Goal: Browse casually

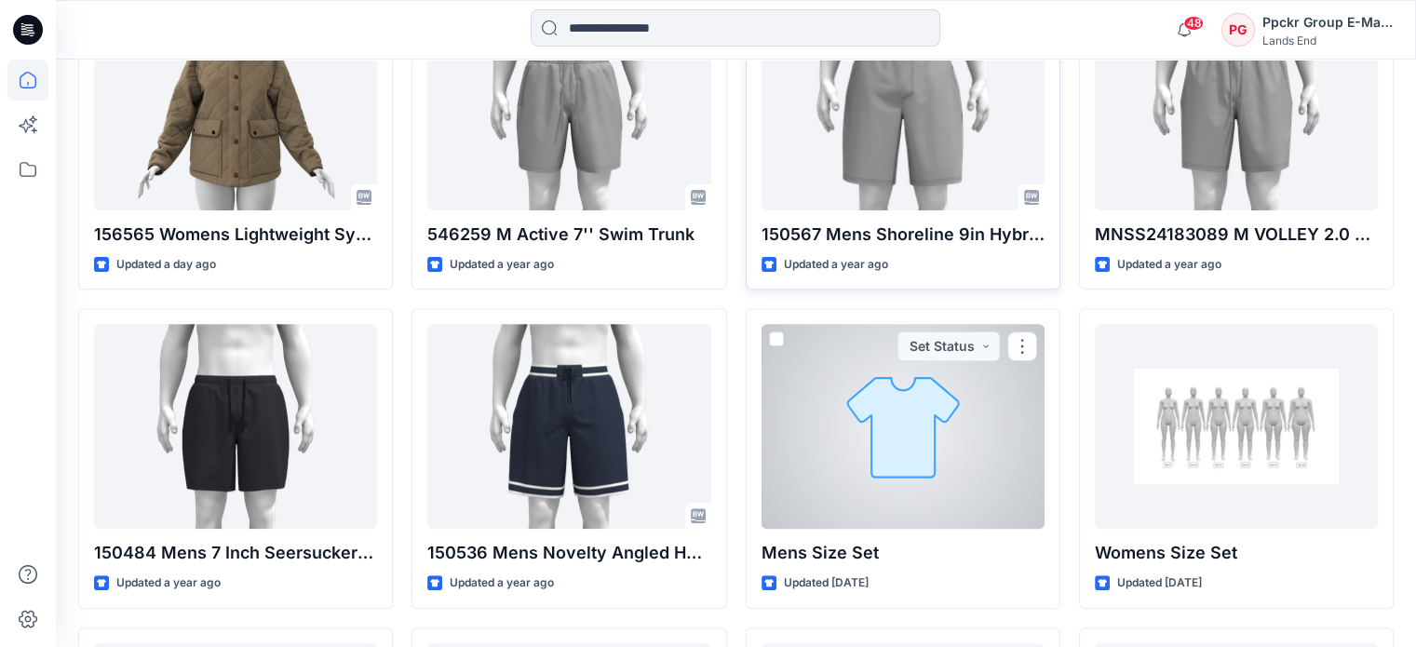
scroll to position [652, 0]
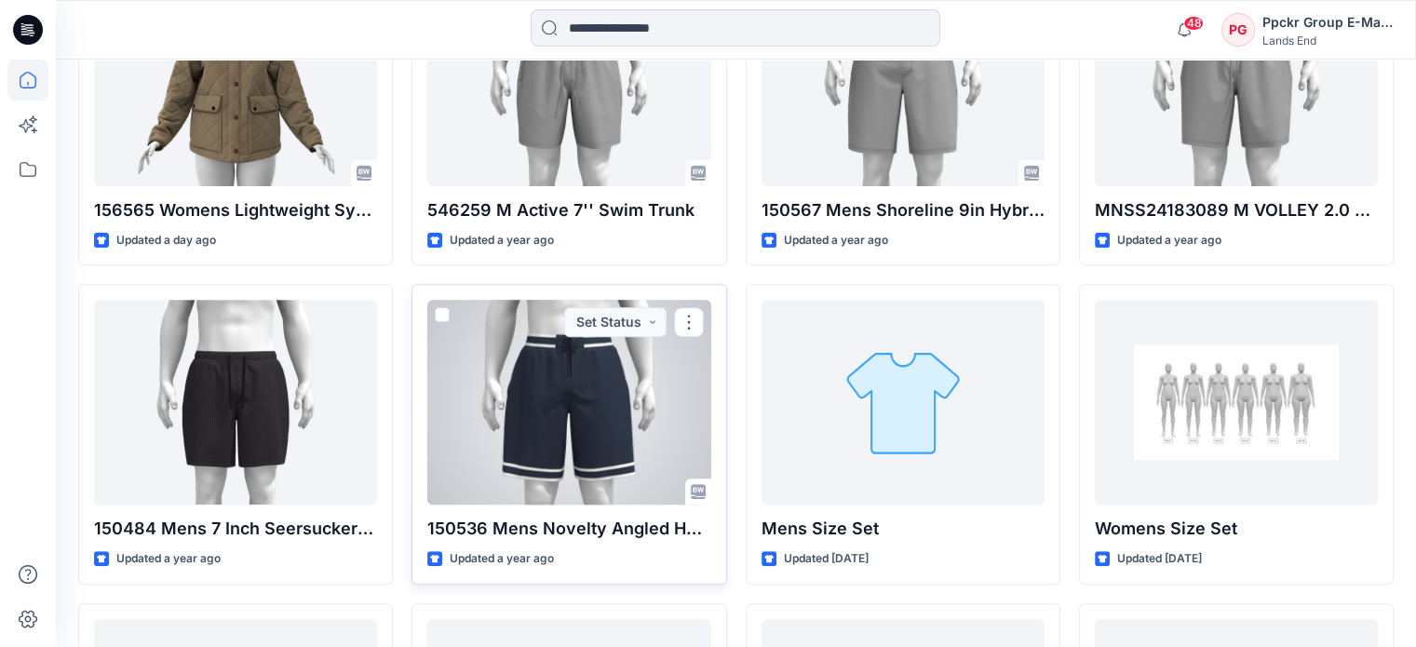
click at [602, 452] on div at bounding box center [568, 402] width 283 height 205
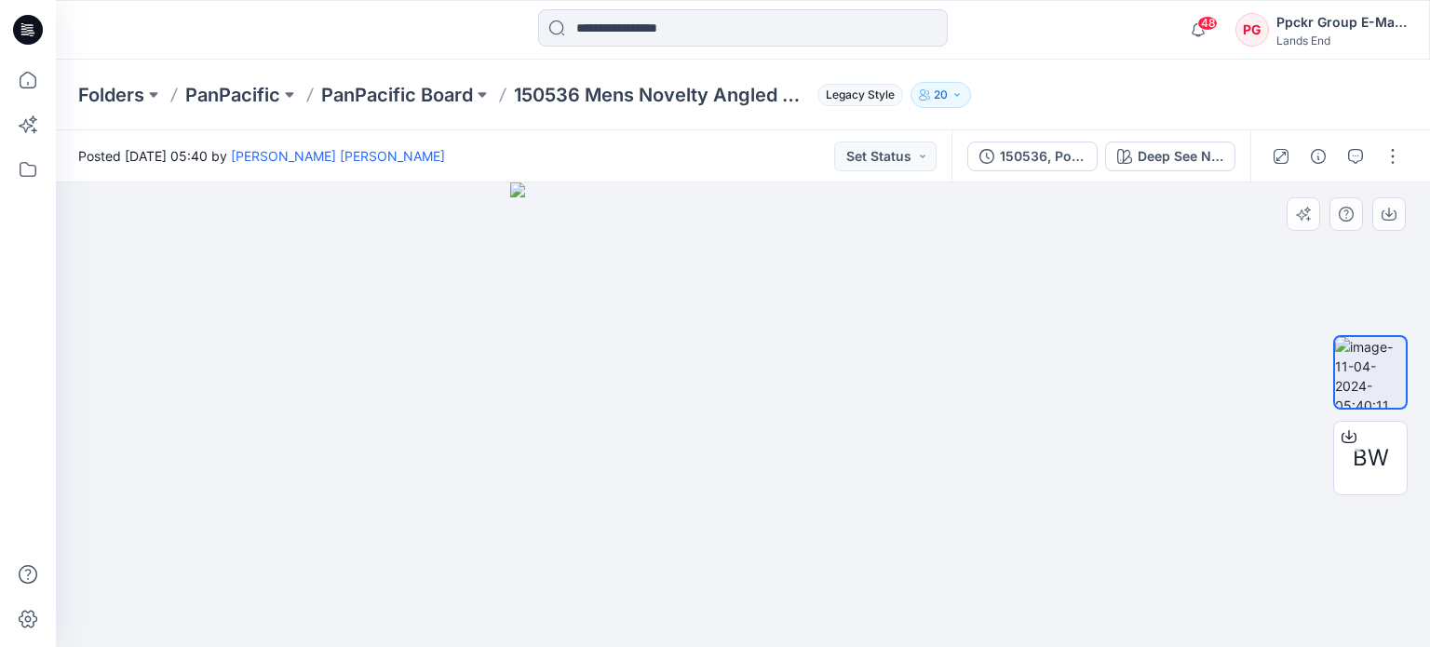
drag, startPoint x: 876, startPoint y: 414, endPoint x: 684, endPoint y: 437, distance: 193.1
click at [685, 437] on img at bounding box center [742, 414] width 465 height 465
drag, startPoint x: 819, startPoint y: 573, endPoint x: 497, endPoint y: 565, distance: 322.2
click at [499, 569] on div at bounding box center [743, 414] width 1374 height 465
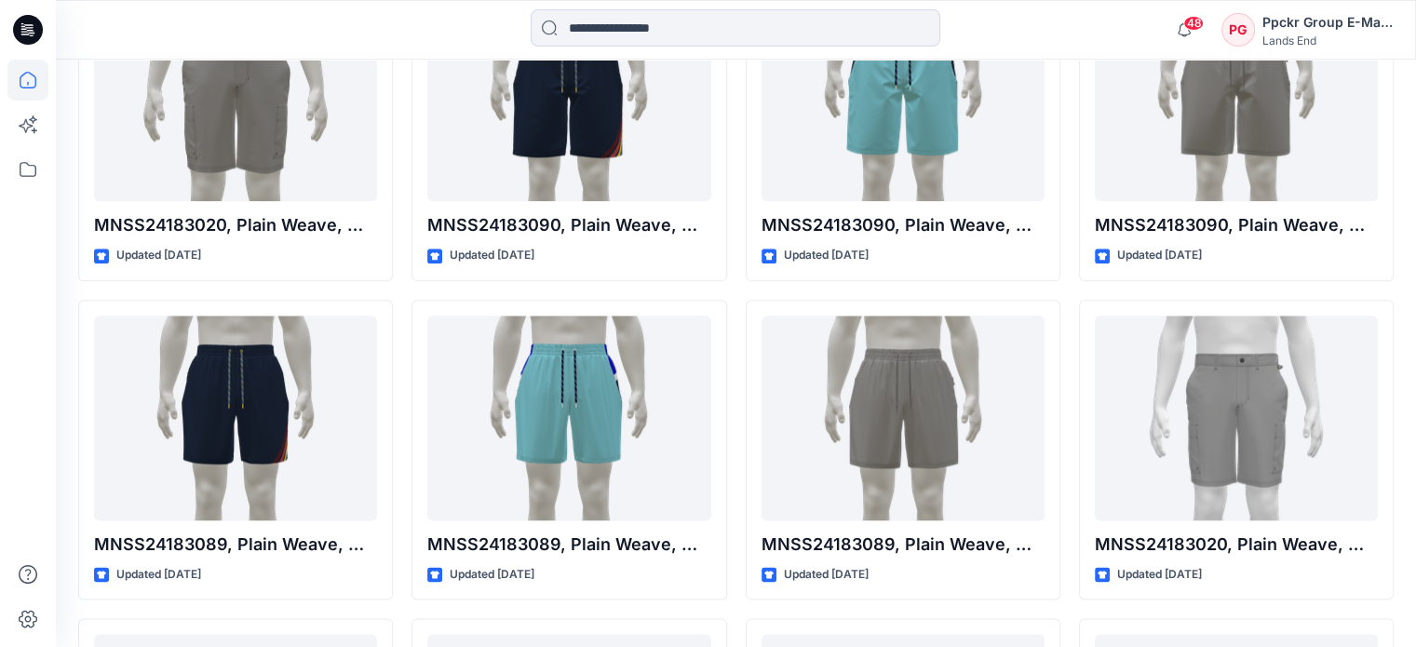
scroll to position [1858, 0]
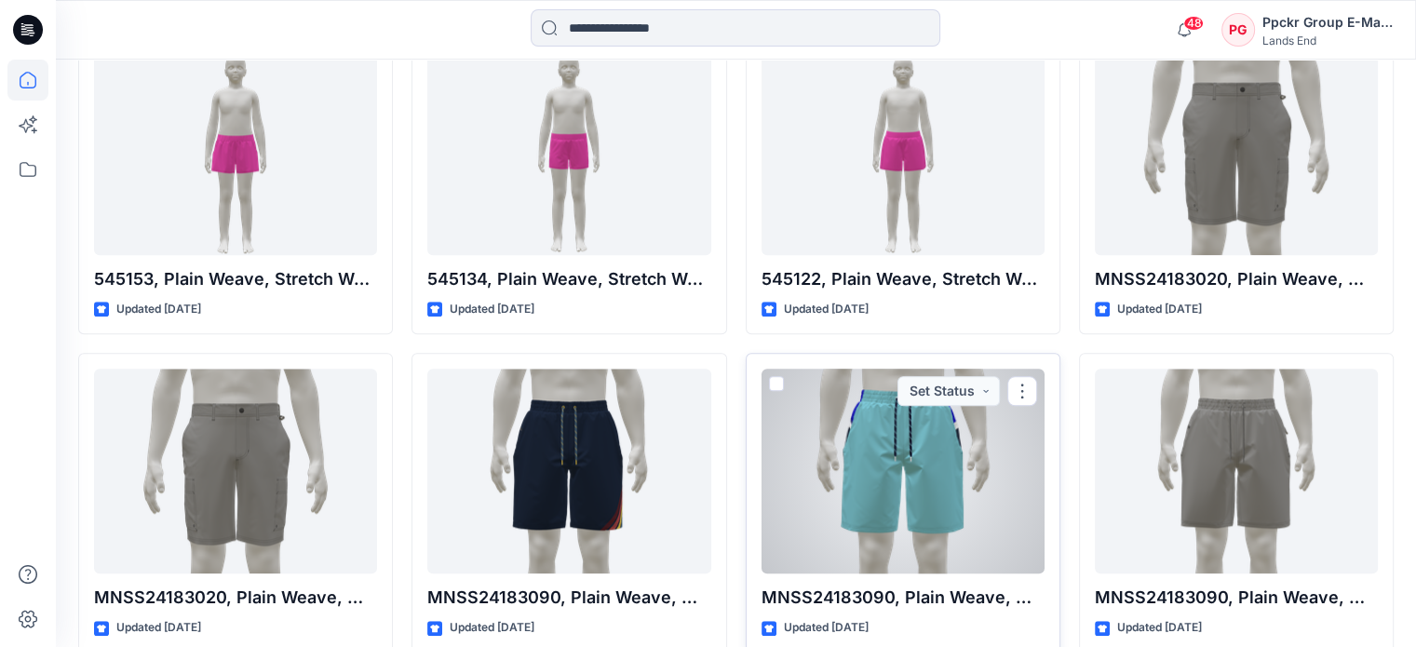
click at [926, 479] on div at bounding box center [903, 471] width 283 height 205
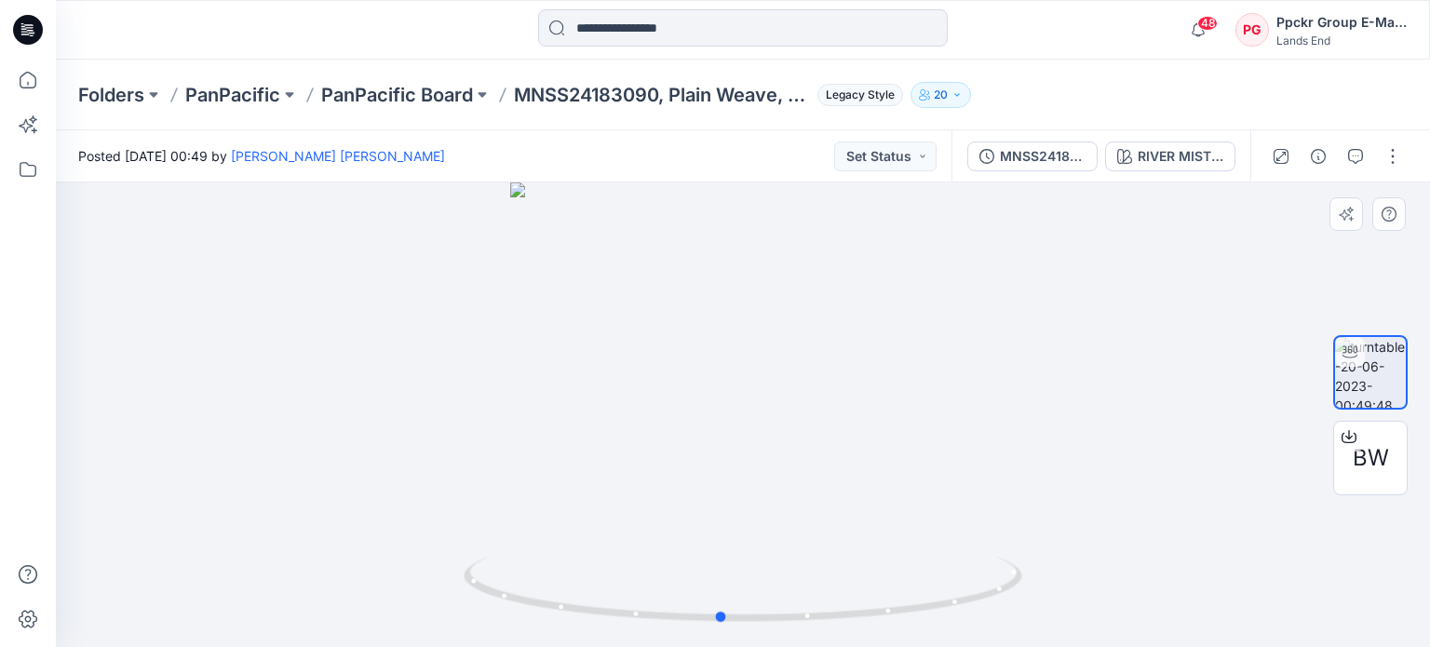
drag, startPoint x: 912, startPoint y: 479, endPoint x: 890, endPoint y: 487, distance: 23.6
click at [890, 487] on div at bounding box center [743, 414] width 1374 height 465
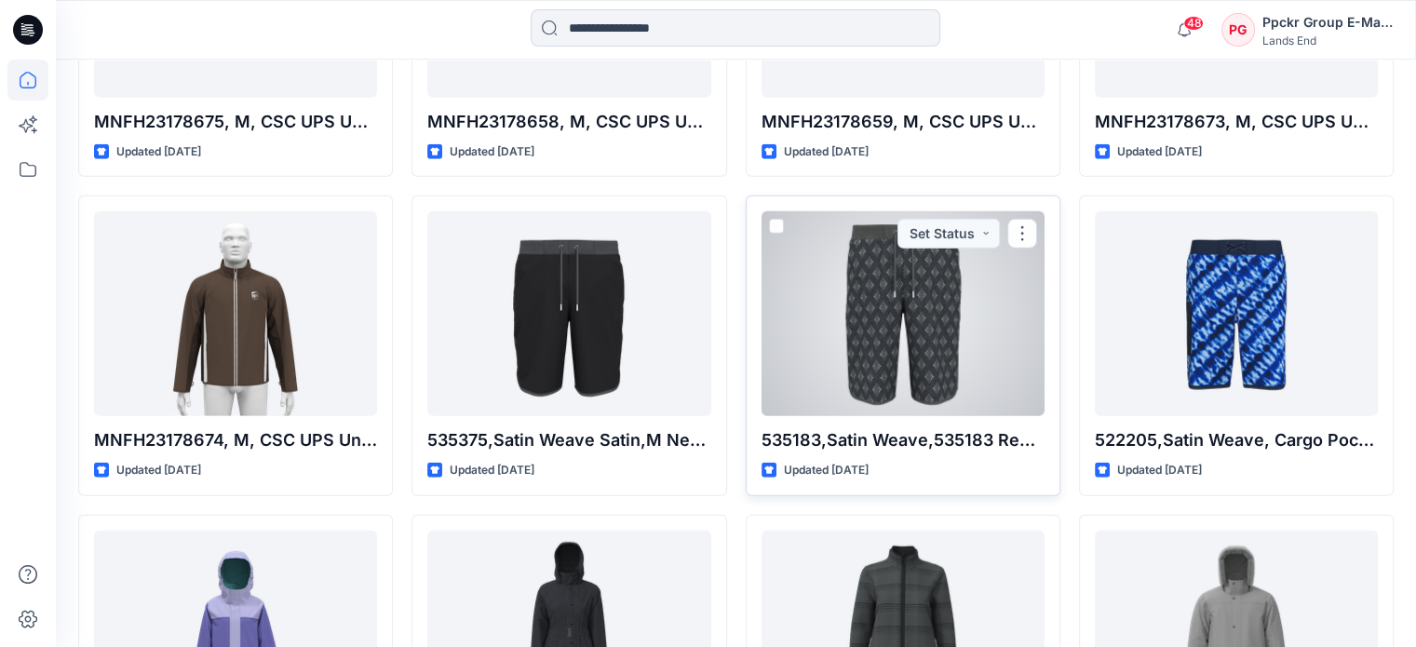
scroll to position [5072, 0]
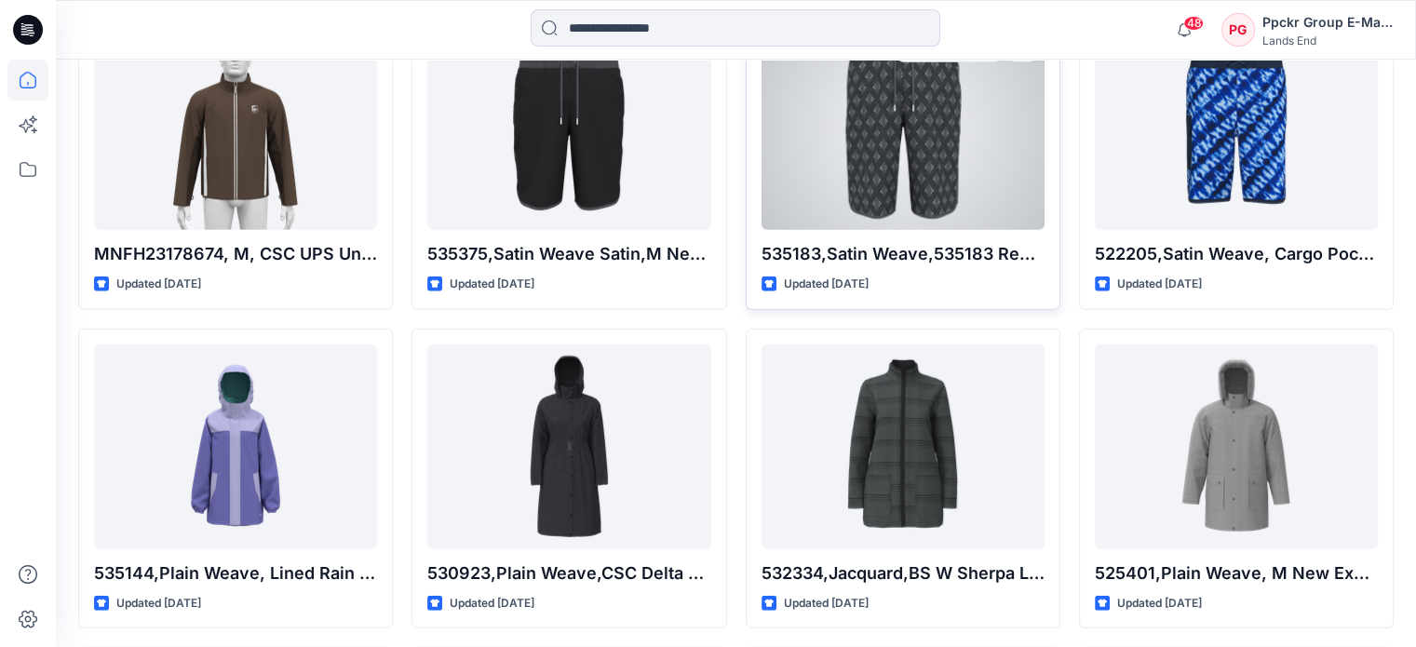
click at [953, 215] on div at bounding box center [903, 127] width 283 height 205
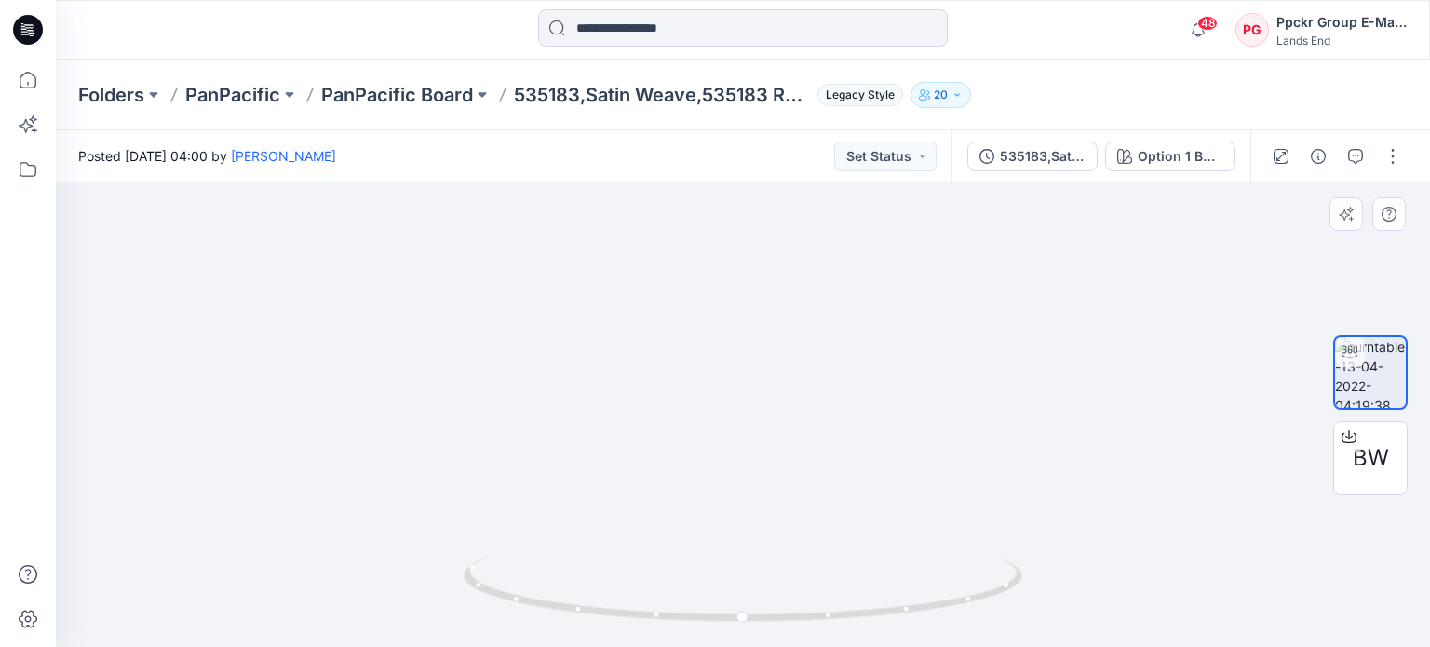
drag, startPoint x: 864, startPoint y: 478, endPoint x: 646, endPoint y: 491, distance: 218.2
click at [641, 492] on img at bounding box center [743, 360] width 708 height 574
drag, startPoint x: 929, startPoint y: 531, endPoint x: 601, endPoint y: 587, distance: 332.4
click at [601, 587] on div at bounding box center [743, 414] width 1374 height 465
drag, startPoint x: 863, startPoint y: 613, endPoint x: 632, endPoint y: 607, distance: 231.0
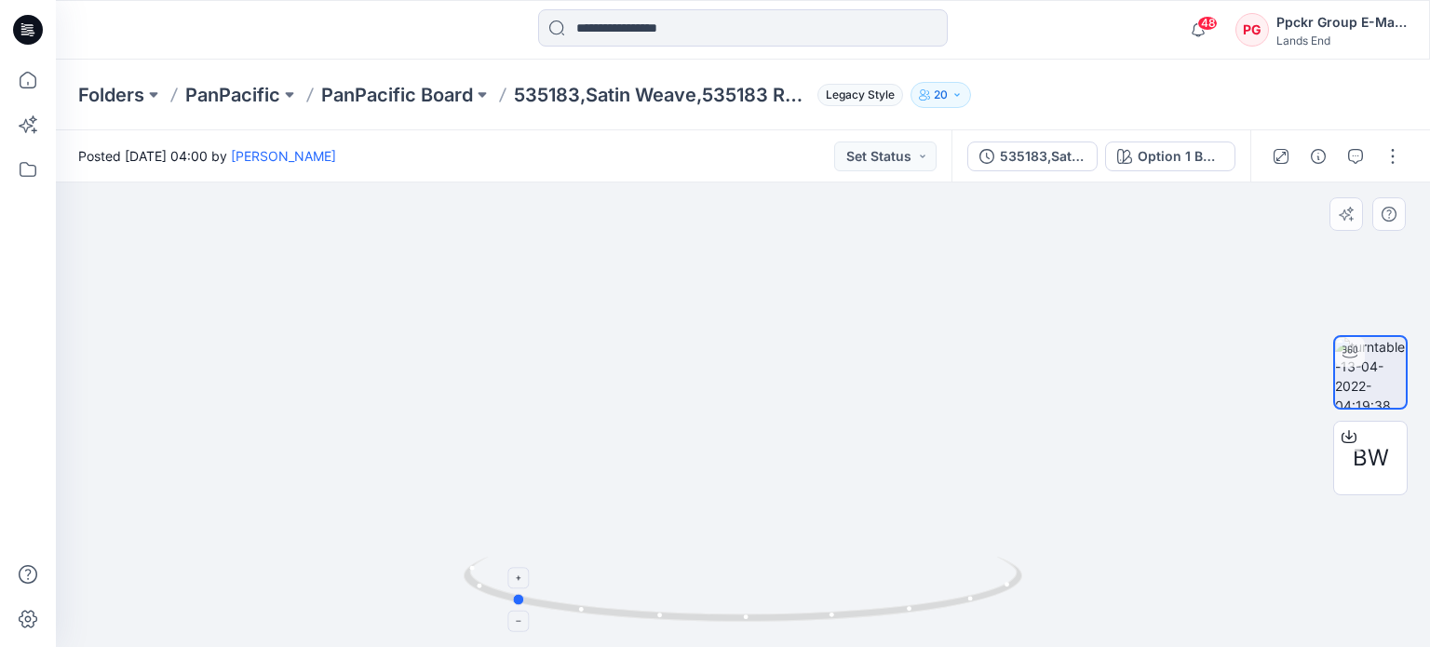
click at [632, 607] on icon at bounding box center [745, 592] width 563 height 70
